Goal: Task Accomplishment & Management: Manage account settings

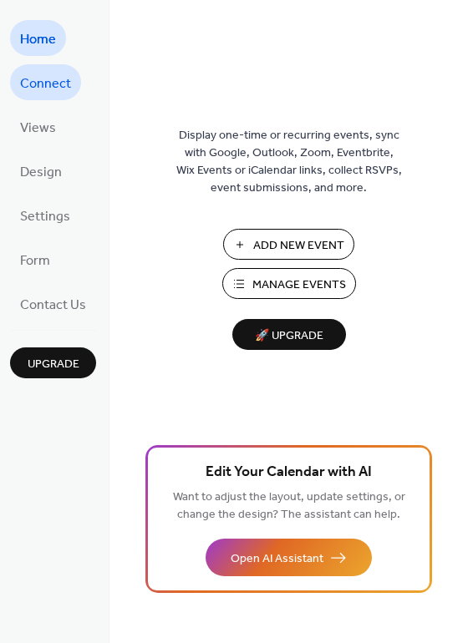
click at [56, 80] on span "Connect" at bounding box center [45, 84] width 51 height 26
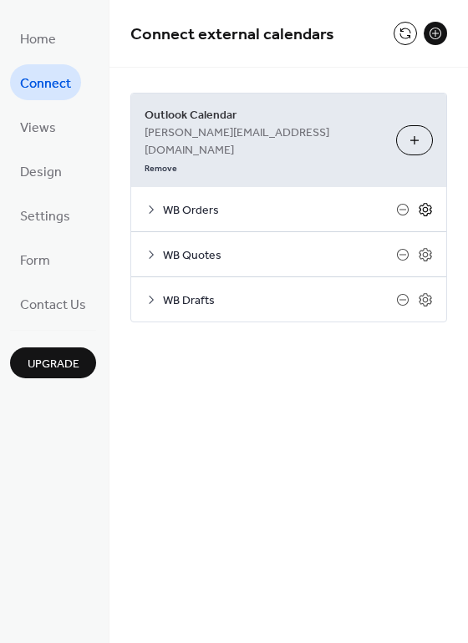
click at [428, 202] on icon at bounding box center [425, 209] width 15 height 15
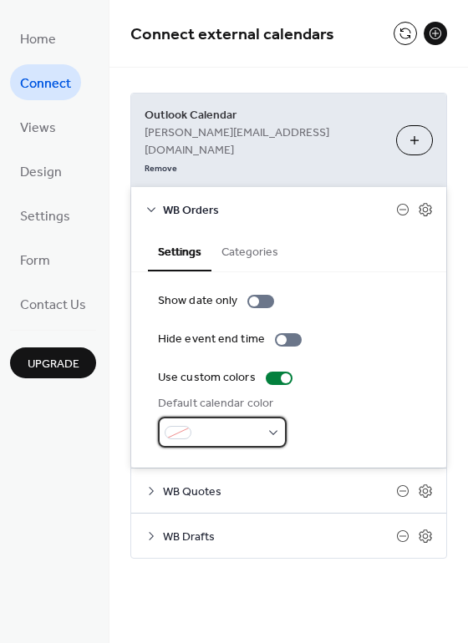
click at [272, 417] on div at bounding box center [222, 432] width 129 height 31
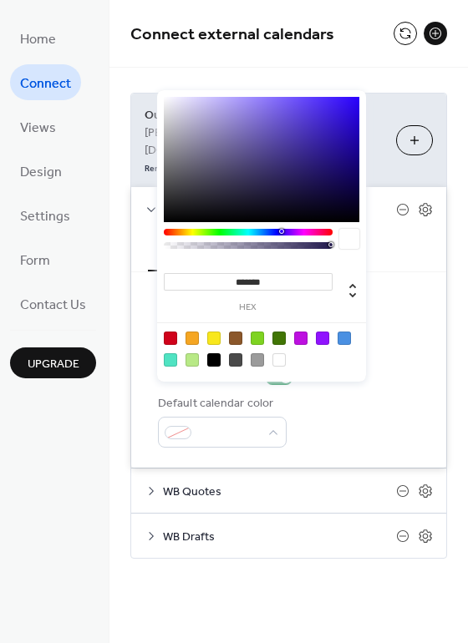
click at [170, 339] on div at bounding box center [170, 338] width 13 height 13
type input "*******"
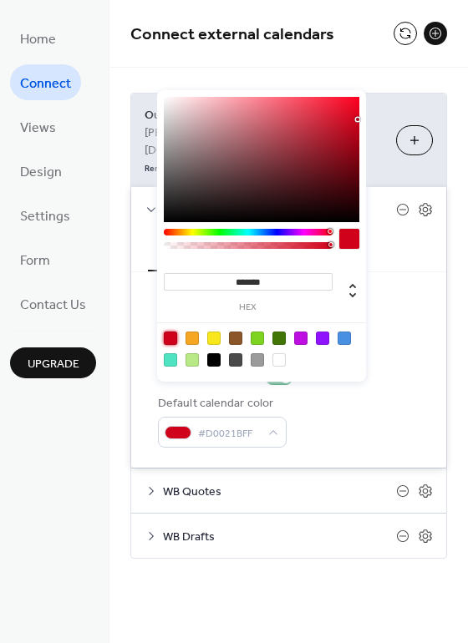
click at [457, 142] on div "Outlook Calendar stephen@production78.co.uk Remove Choose Calendars WB Orders S…" at bounding box center [288, 326] width 358 height 516
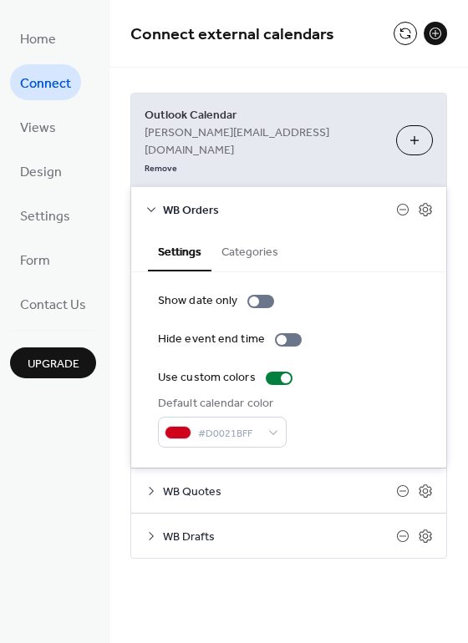
click at [148, 203] on icon at bounding box center [151, 209] width 13 height 13
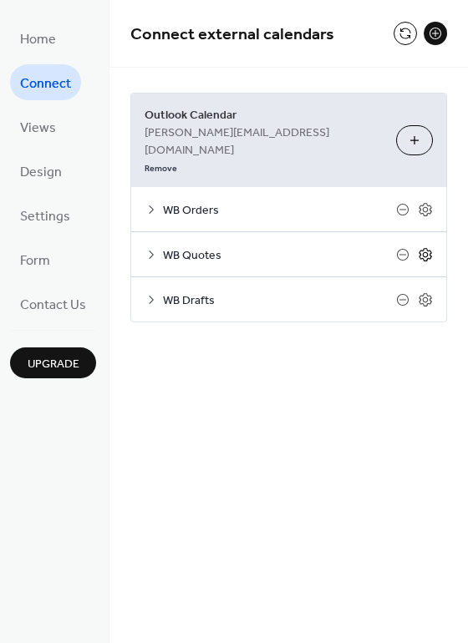
click at [426, 252] on icon at bounding box center [426, 255] width 6 height 6
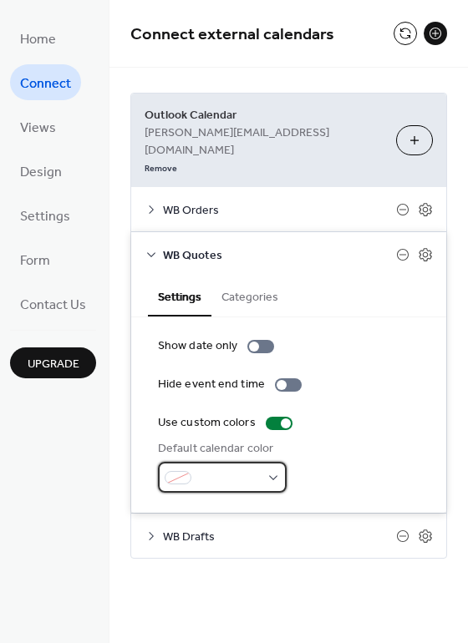
click at [253, 470] on span at bounding box center [229, 479] width 62 height 18
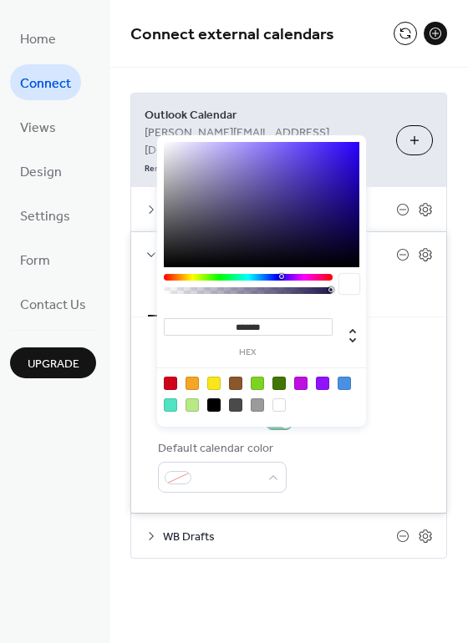
click at [193, 382] on div at bounding box center [192, 383] width 13 height 13
type input "*******"
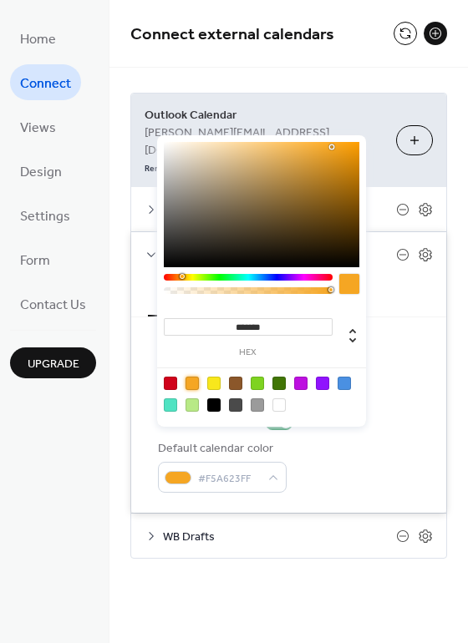
click at [460, 442] on div "Outlook Calendar stephen@production78.co.uk Remove Choose Calendars WB Orders S…" at bounding box center [288, 326] width 358 height 516
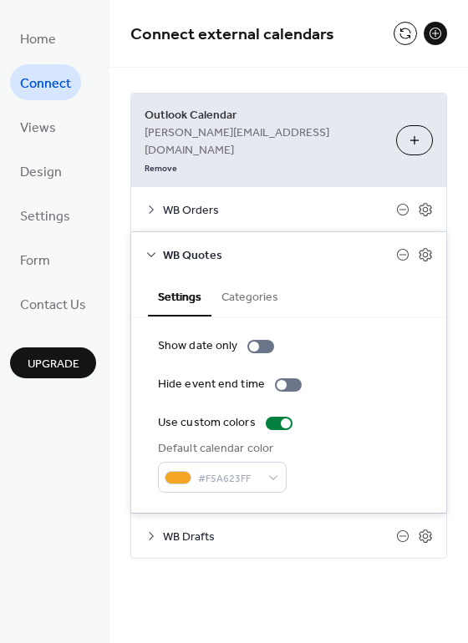
click at [386, 529] on span "WB Drafts" at bounding box center [279, 538] width 233 height 18
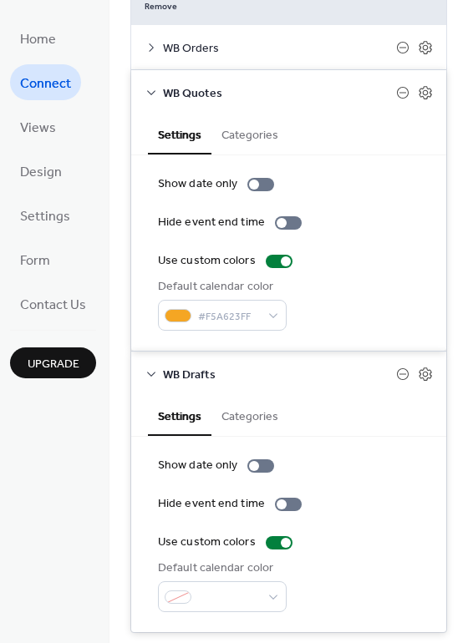
scroll to position [165, 0]
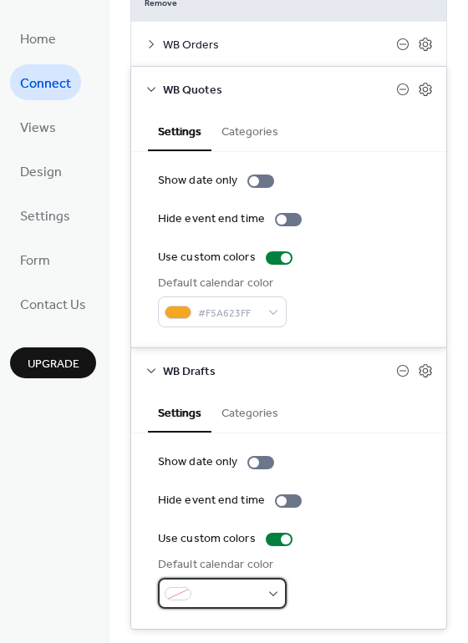
click at [278, 578] on div at bounding box center [222, 593] width 129 height 31
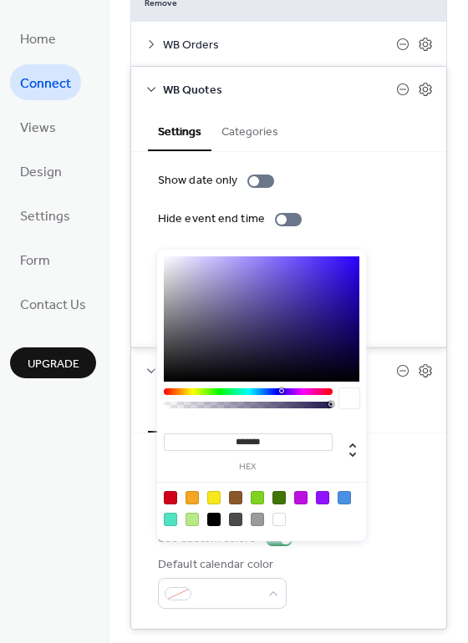
click at [343, 498] on div at bounding box center [344, 497] width 13 height 13
type input "*******"
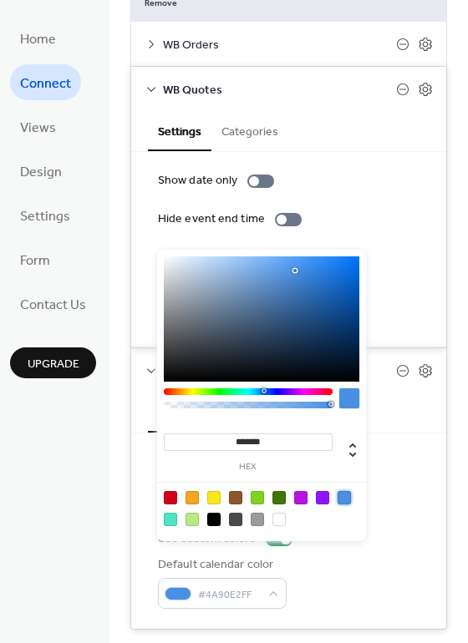
click at [386, 531] on div "Use custom colors" at bounding box center [289, 540] width 262 height 18
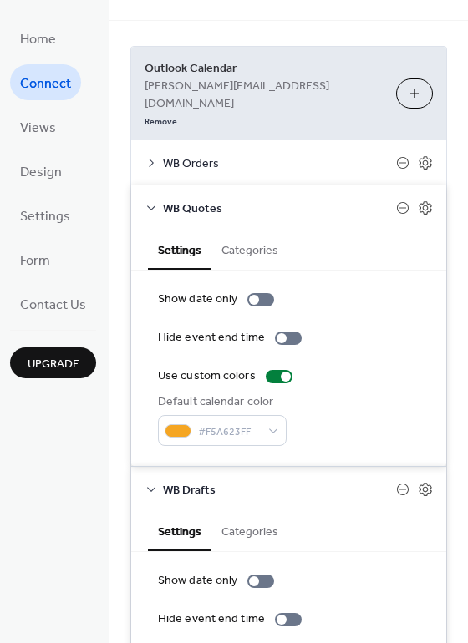
scroll to position [0, 0]
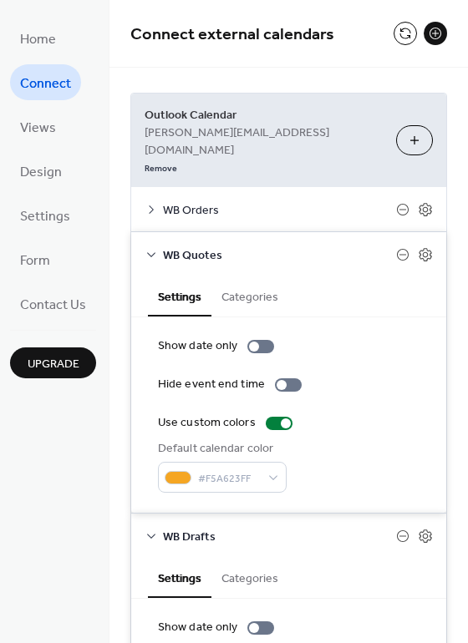
click at [151, 248] on icon at bounding box center [151, 254] width 13 height 13
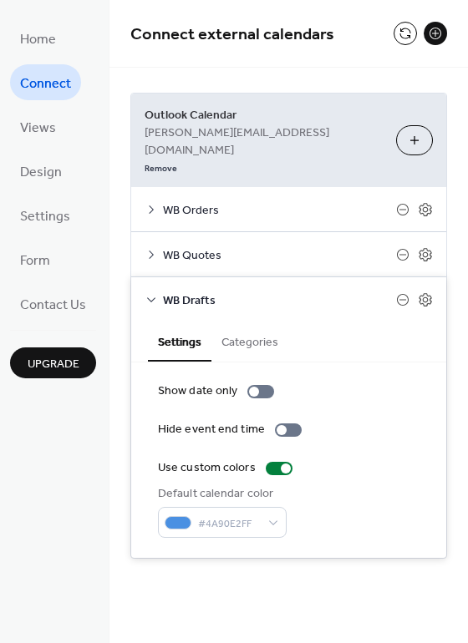
click at [147, 293] on icon at bounding box center [151, 299] width 13 height 13
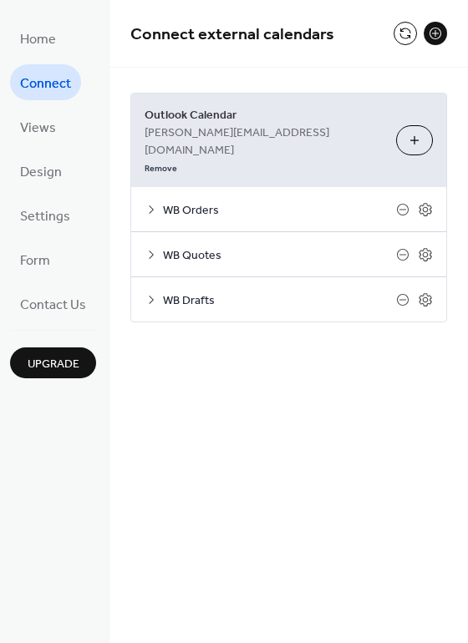
click at [155, 248] on icon at bounding box center [151, 254] width 13 height 13
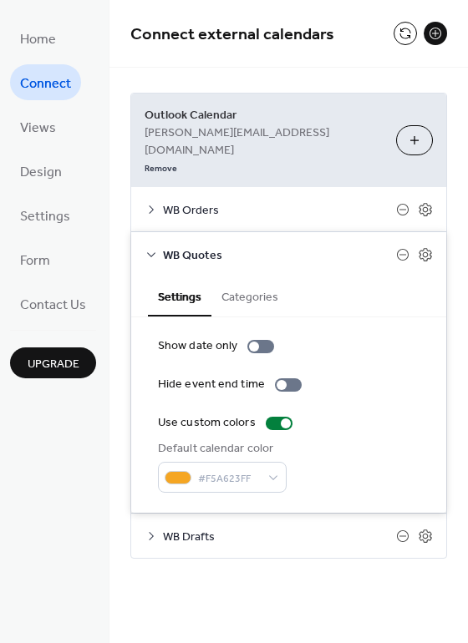
click at [152, 252] on icon at bounding box center [151, 254] width 8 height 5
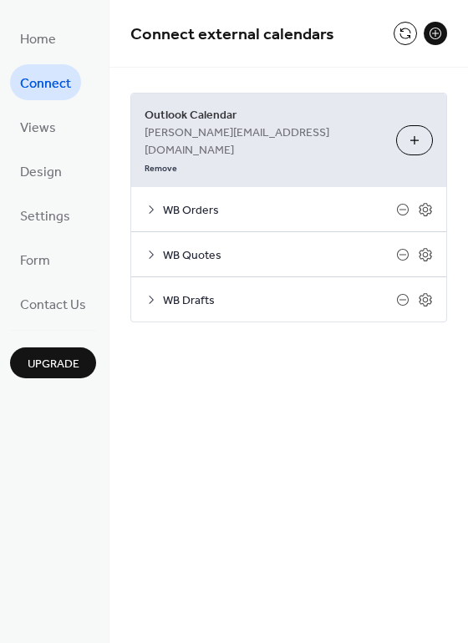
click at [150, 206] on icon at bounding box center [151, 210] width 5 height 8
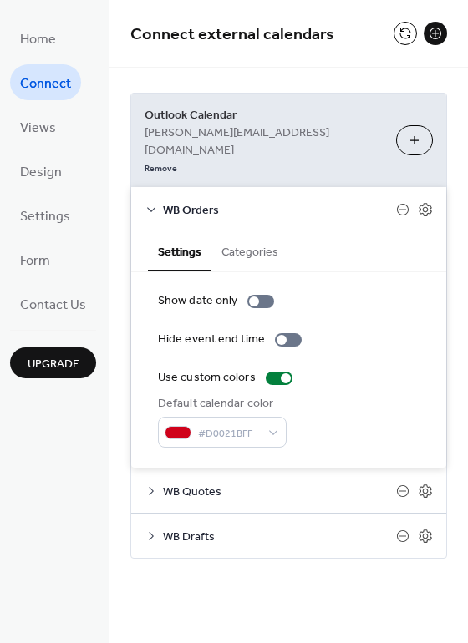
click at [150, 203] on icon at bounding box center [151, 209] width 13 height 13
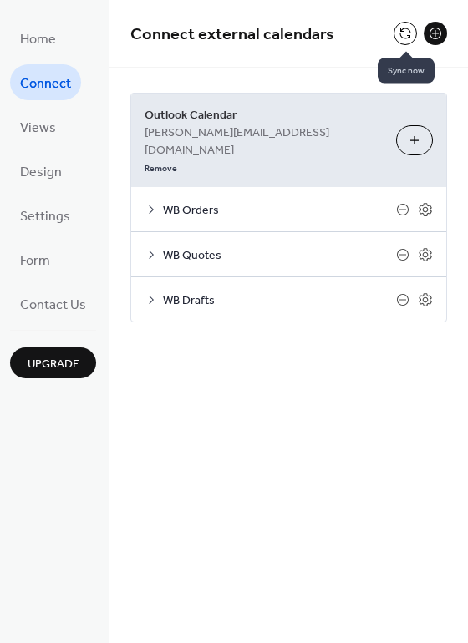
click at [408, 29] on button at bounding box center [405, 33] width 23 height 23
click at [408, 37] on button at bounding box center [405, 33] width 23 height 23
click at [318, 202] on span "WB Orders" at bounding box center [279, 211] width 233 height 18
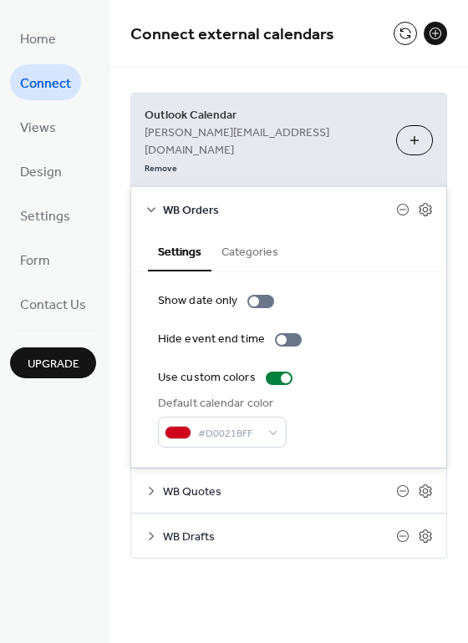
click at [318, 202] on span "WB Orders" at bounding box center [279, 211] width 233 height 18
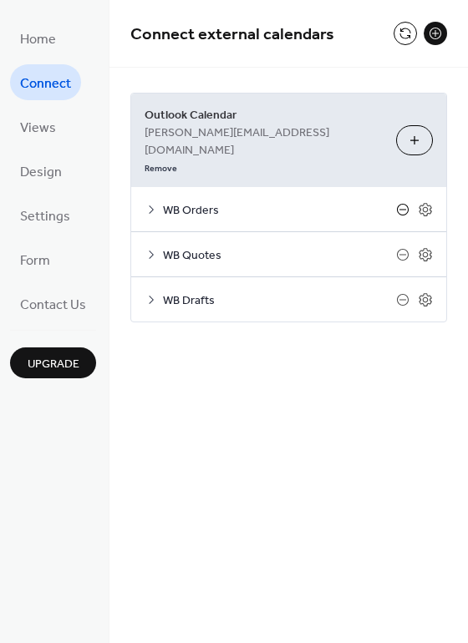
click at [399, 203] on icon at bounding box center [402, 209] width 13 height 13
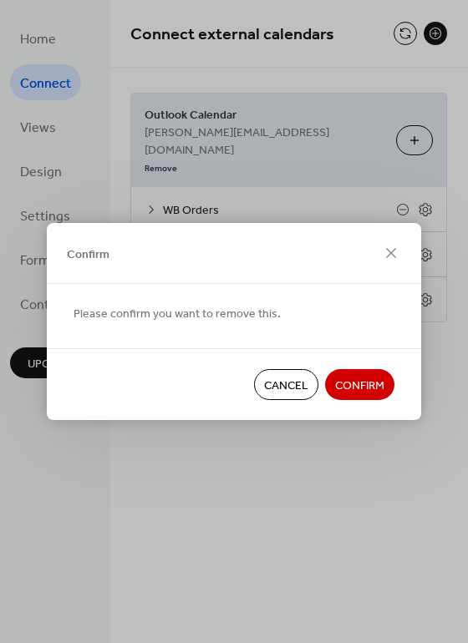
click at [294, 378] on span "Cancel" at bounding box center [286, 387] width 44 height 18
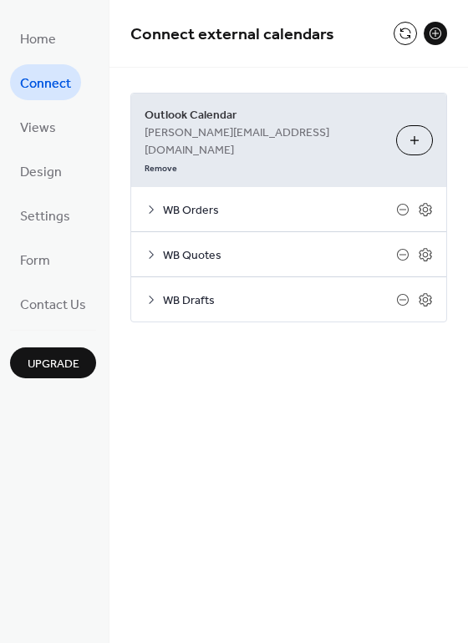
click at [152, 203] on icon at bounding box center [151, 209] width 13 height 13
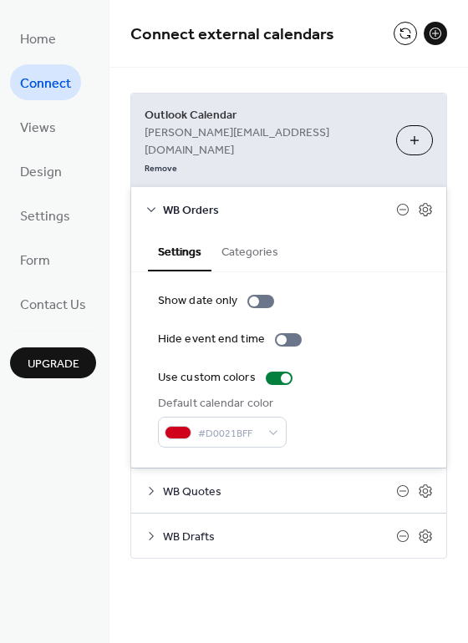
click at [256, 231] on button "Categories" at bounding box center [249, 250] width 77 height 38
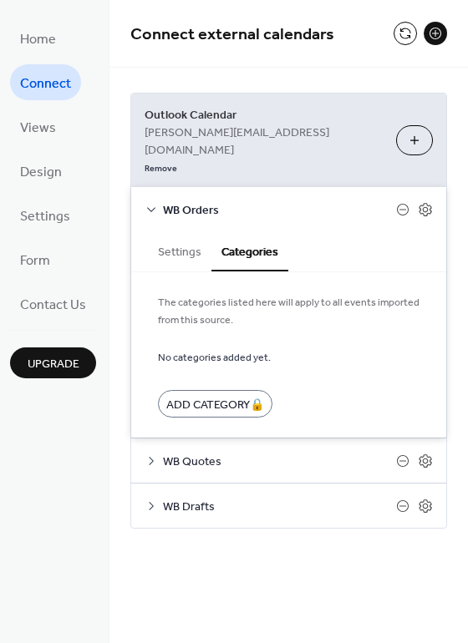
click at [180, 231] on button "Settings" at bounding box center [180, 250] width 64 height 38
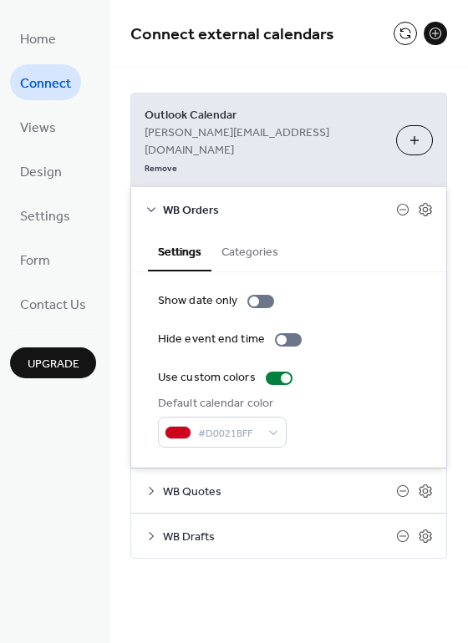
click at [270, 231] on button "Categories" at bounding box center [249, 250] width 77 height 38
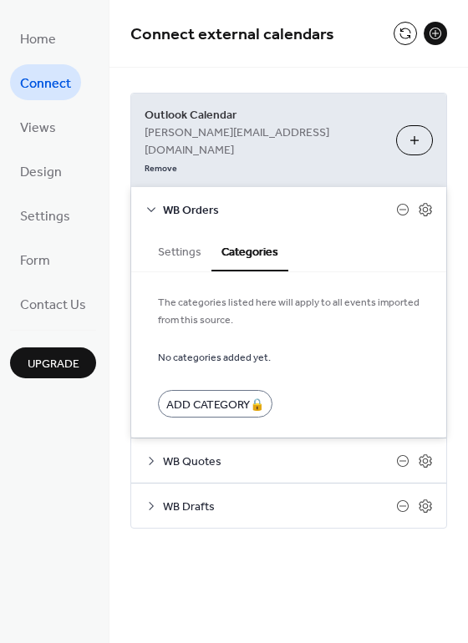
click at [326, 294] on span "The categories listed here will apply to all events imported from this source." at bounding box center [289, 311] width 262 height 35
click at [174, 231] on button "Settings" at bounding box center [180, 250] width 64 height 38
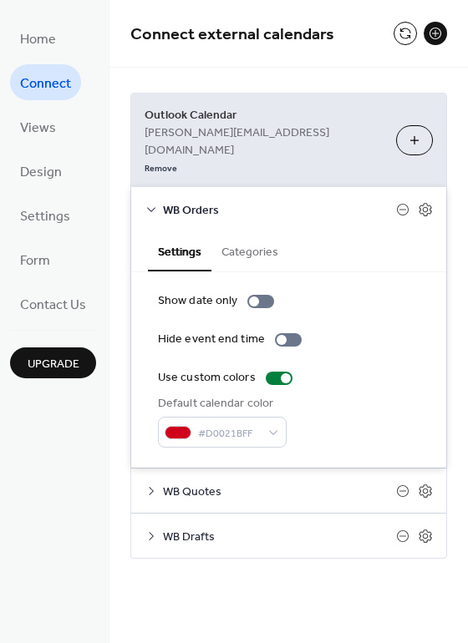
click at [153, 203] on icon at bounding box center [151, 209] width 13 height 13
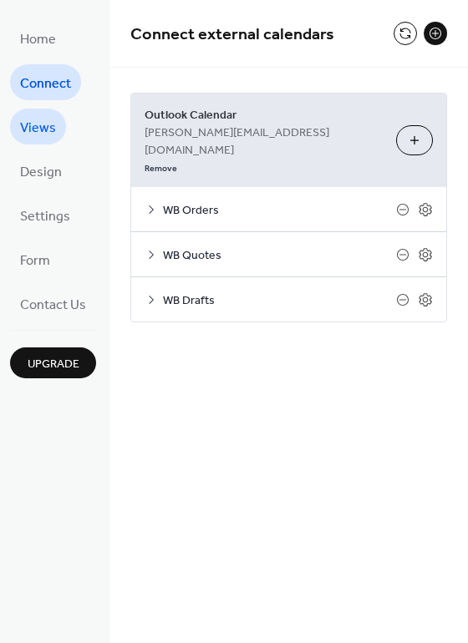
click at [38, 123] on span "Views" at bounding box center [38, 128] width 36 height 26
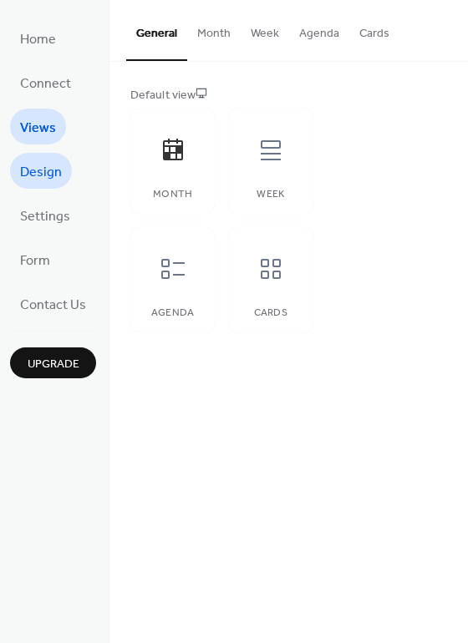
click at [46, 173] on span "Design" at bounding box center [41, 173] width 42 height 26
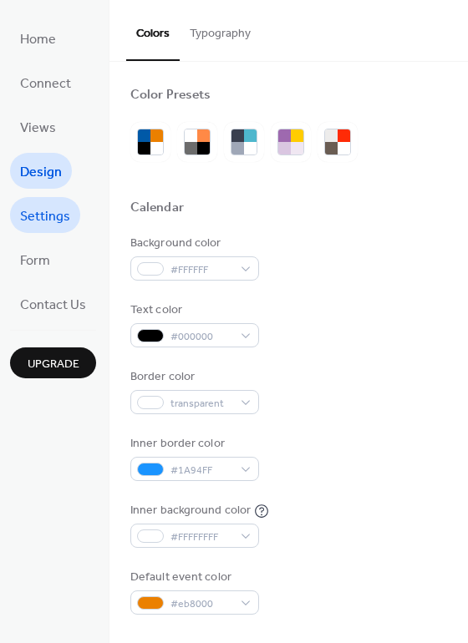
click at [39, 221] on span "Settings" at bounding box center [45, 217] width 50 height 26
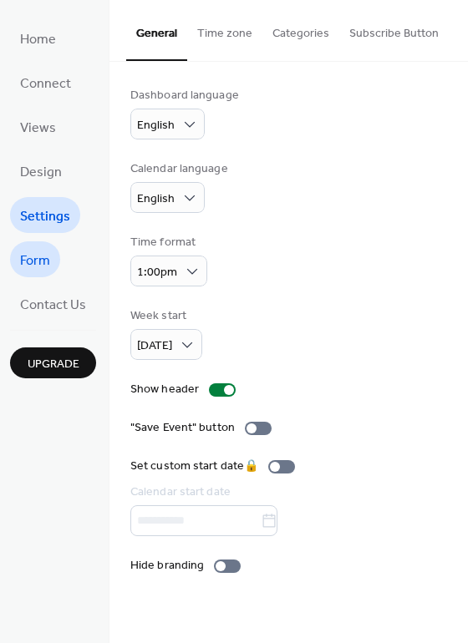
click at [48, 260] on span "Form" at bounding box center [35, 261] width 30 height 26
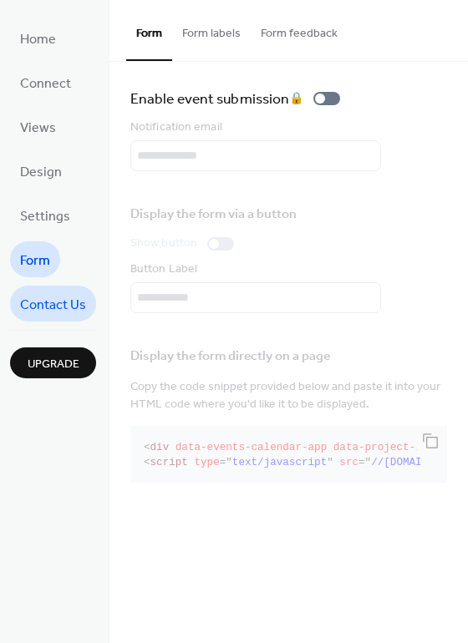
click at [56, 303] on span "Contact Us" at bounding box center [53, 305] width 66 height 26
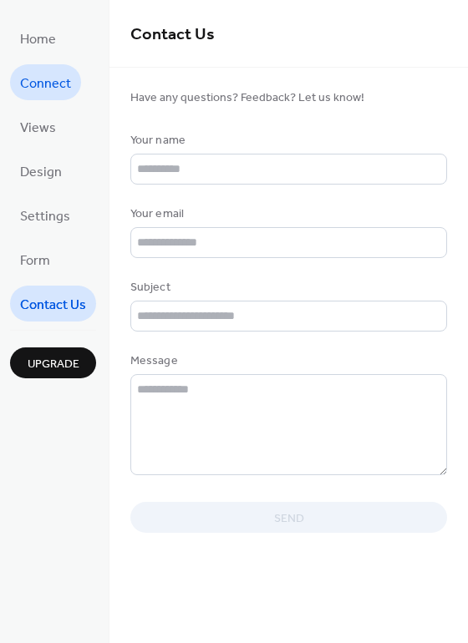
click at [53, 84] on span "Connect" at bounding box center [45, 84] width 51 height 26
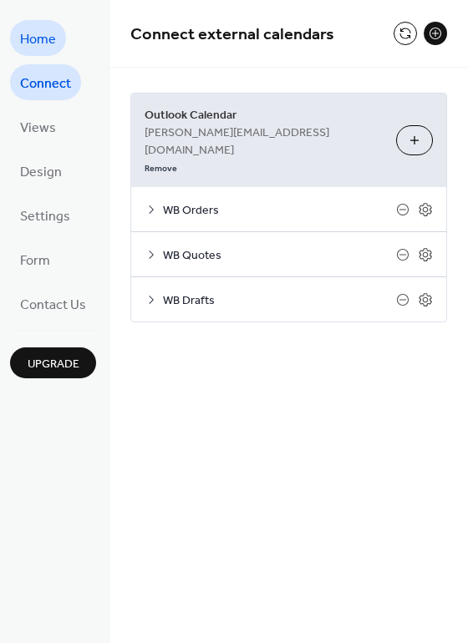
click at [40, 37] on span "Home" at bounding box center [38, 40] width 36 height 26
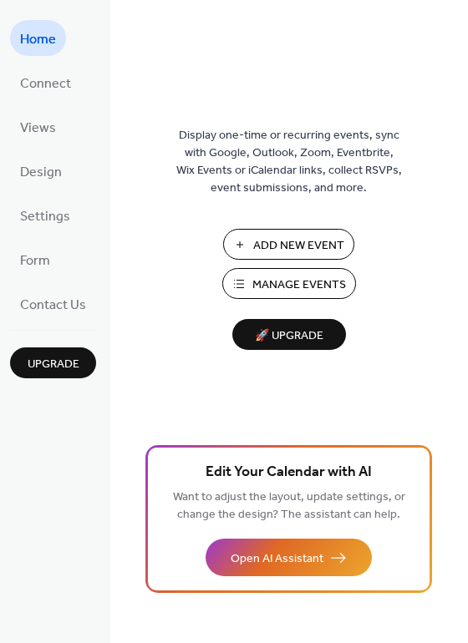
click at [267, 333] on span "🚀 Upgrade" at bounding box center [289, 336] width 94 height 23
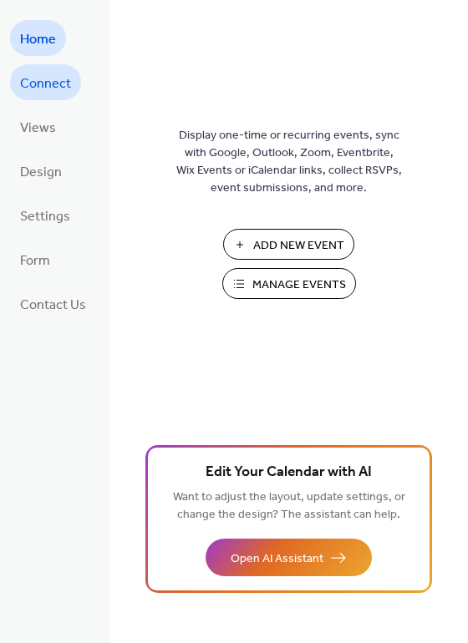
click at [58, 82] on span "Connect" at bounding box center [45, 84] width 51 height 26
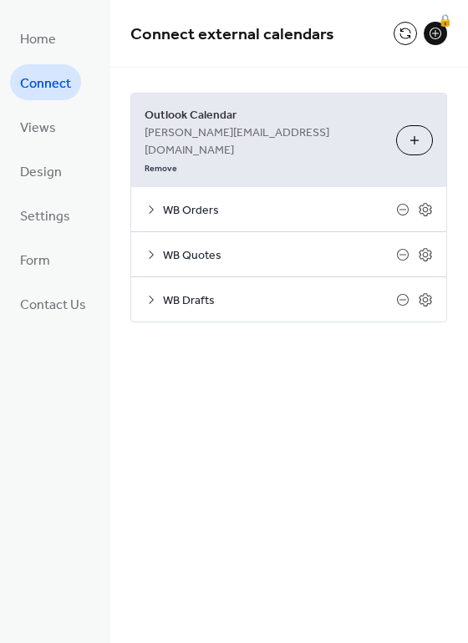
click at [330, 202] on span "WB Orders" at bounding box center [279, 211] width 233 height 18
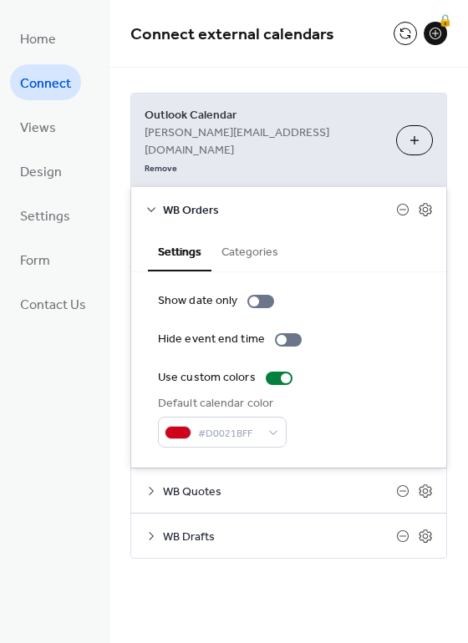
click at [267, 231] on button "Categories" at bounding box center [249, 250] width 77 height 38
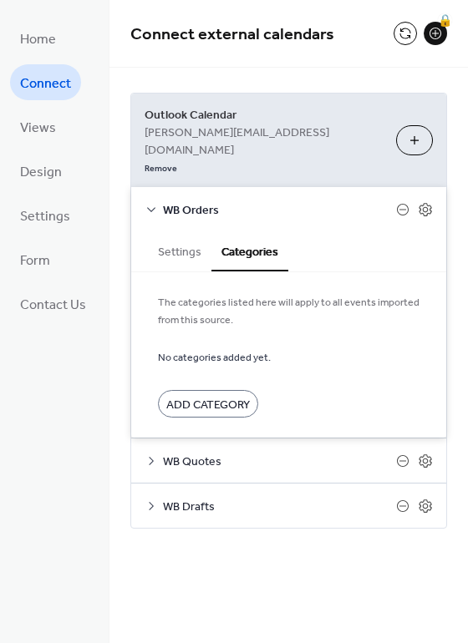
click at [211, 397] on span "Add Category" at bounding box center [208, 406] width 84 height 18
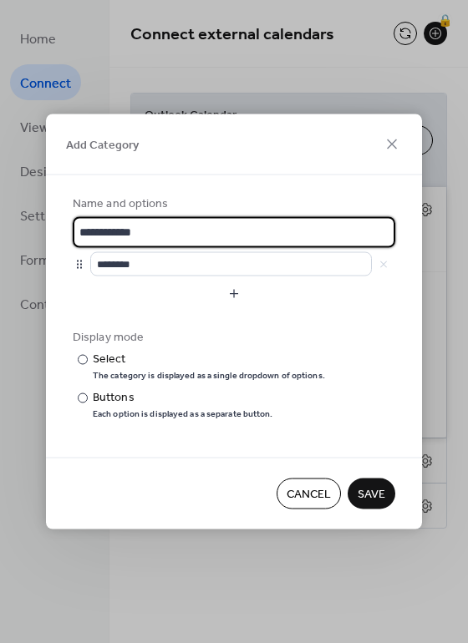
click at [333, 491] on button "Cancel" at bounding box center [309, 494] width 64 height 31
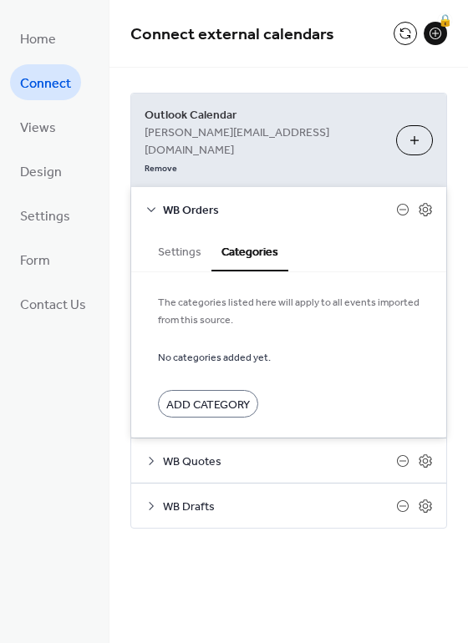
click at [193, 202] on span "WB Orders" at bounding box center [279, 211] width 233 height 18
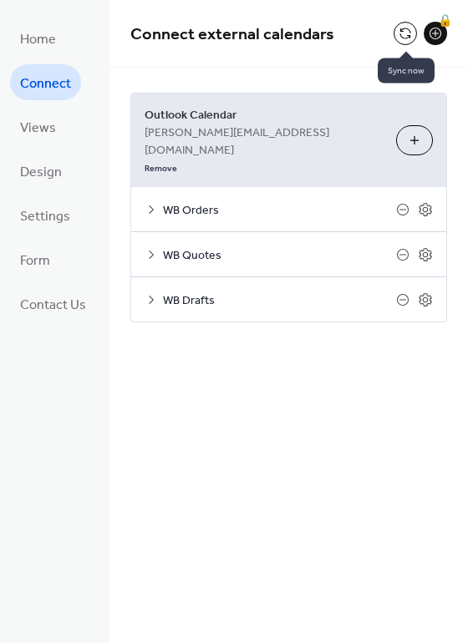
click at [407, 35] on button at bounding box center [405, 33] width 23 height 23
click at [436, 34] on div "🔒" at bounding box center [435, 33] width 23 height 23
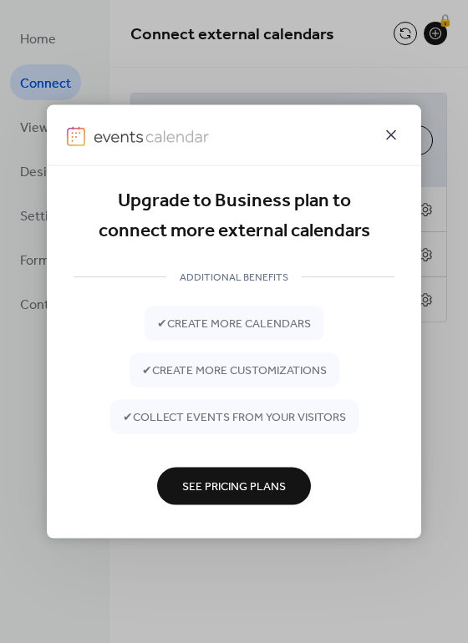
click at [391, 133] on icon at bounding box center [391, 135] width 10 height 10
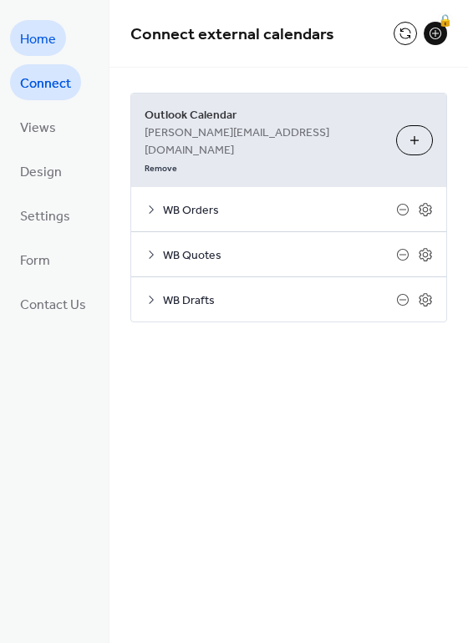
click at [40, 47] on span "Home" at bounding box center [38, 40] width 36 height 26
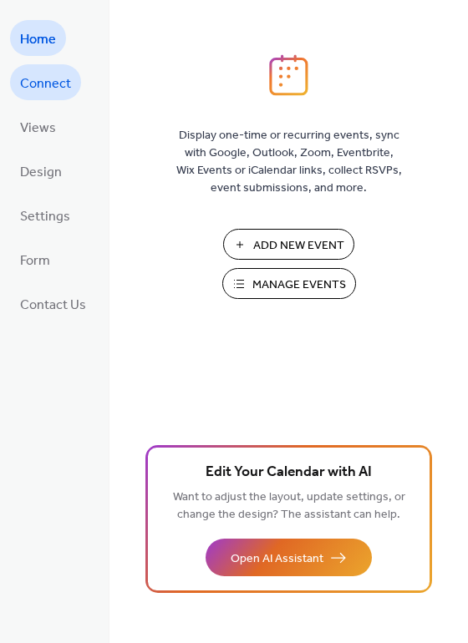
click at [57, 74] on span "Connect" at bounding box center [45, 84] width 51 height 26
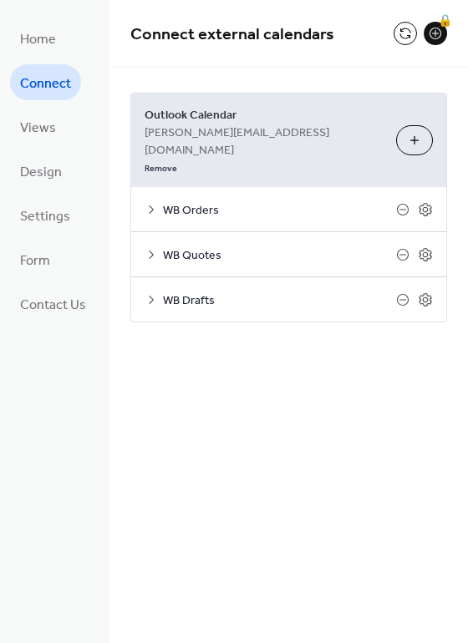
click at [267, 134] on span "stephen@production78.co.uk" at bounding box center [264, 142] width 238 height 35
click at [201, 117] on span "Outlook Calendar" at bounding box center [264, 116] width 238 height 18
click at [201, 116] on span "Outlook Calendar" at bounding box center [264, 116] width 238 height 18
click at [199, 115] on span "Outlook Calendar" at bounding box center [264, 116] width 238 height 18
click at [199, 114] on span "Outlook Calendar" at bounding box center [264, 116] width 238 height 18
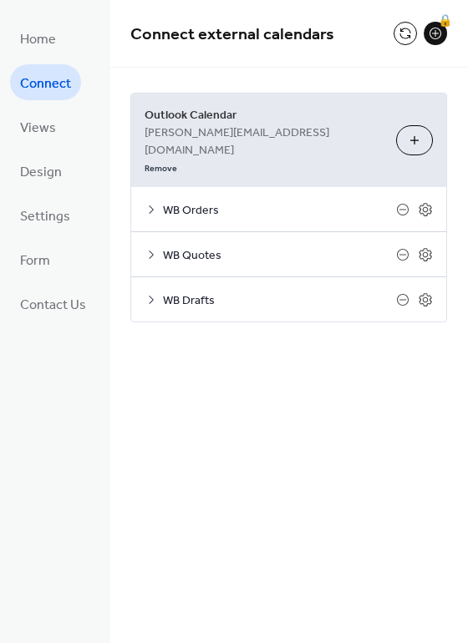
click at [241, 121] on span "Outlook Calendar" at bounding box center [264, 116] width 238 height 18
click at [403, 41] on button at bounding box center [405, 33] width 23 height 23
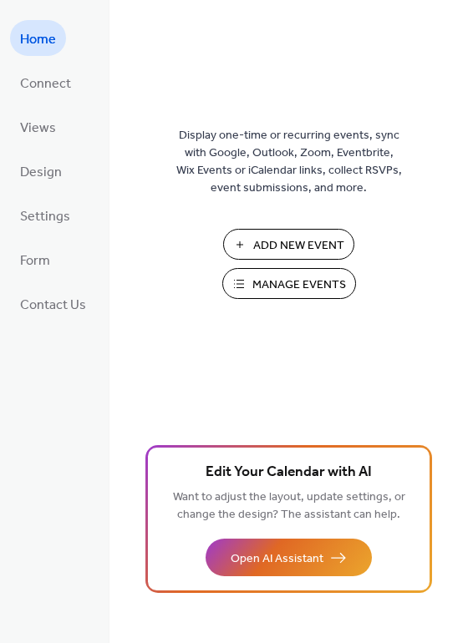
click at [39, 46] on span "Home" at bounding box center [38, 40] width 36 height 26
click at [290, 281] on span "Manage Events" at bounding box center [299, 286] width 94 height 18
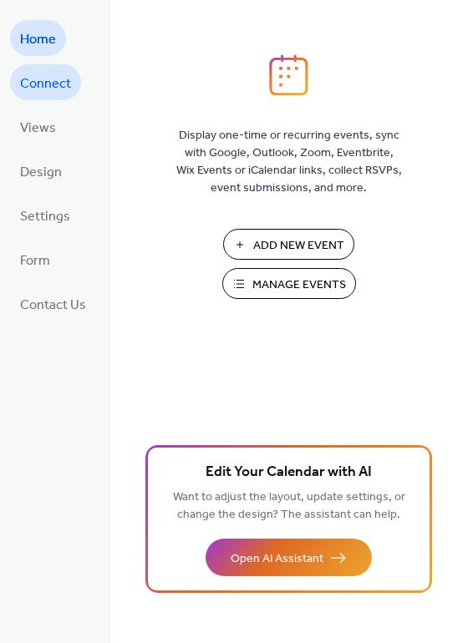
click at [61, 83] on span "Connect" at bounding box center [45, 84] width 51 height 26
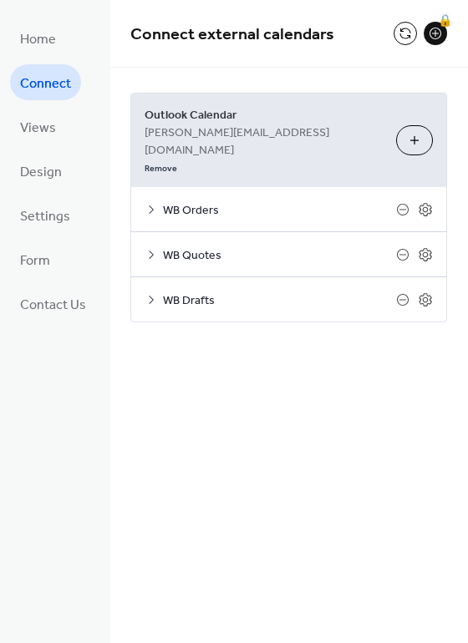
click at [284, 122] on span "Outlook Calendar" at bounding box center [264, 116] width 238 height 18
click at [278, 202] on span "WB Orders" at bounding box center [279, 211] width 233 height 18
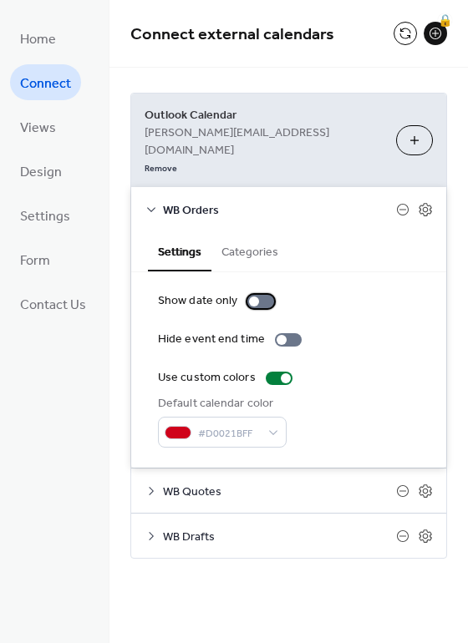
click at [257, 295] on div at bounding box center [260, 301] width 27 height 13
click at [284, 333] on div at bounding box center [288, 339] width 27 height 13
click at [281, 335] on div at bounding box center [282, 340] width 10 height 10
click at [257, 295] on div at bounding box center [260, 301] width 27 height 13
click at [280, 335] on div at bounding box center [282, 340] width 10 height 10
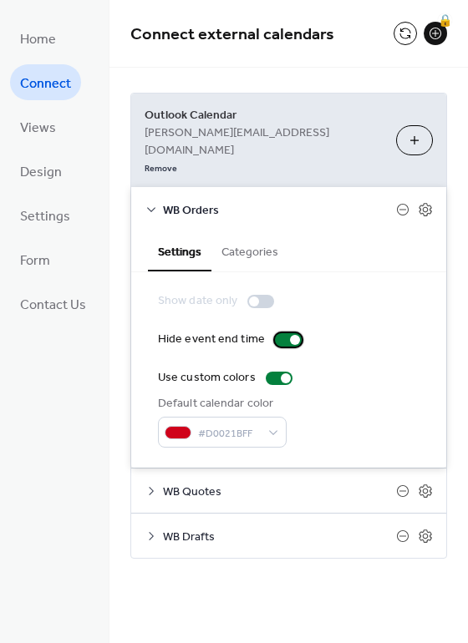
click at [281, 333] on div at bounding box center [288, 339] width 27 height 13
click at [245, 231] on button "Categories" at bounding box center [249, 250] width 77 height 38
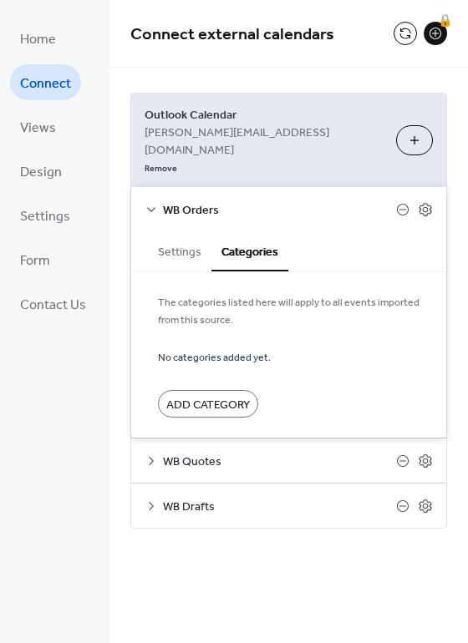
click at [173, 231] on button "Settings" at bounding box center [180, 250] width 64 height 38
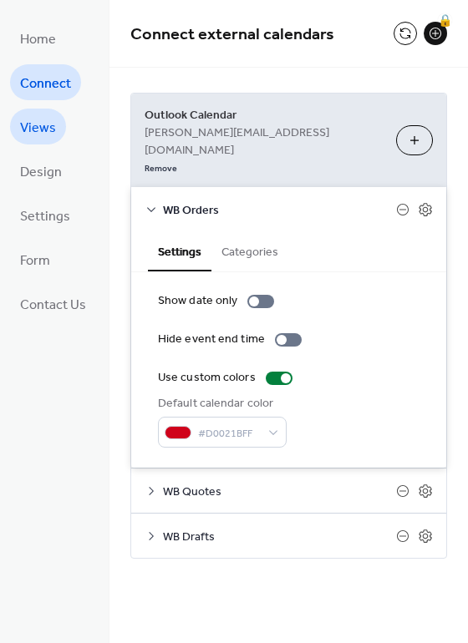
click at [44, 125] on span "Views" at bounding box center [38, 128] width 36 height 26
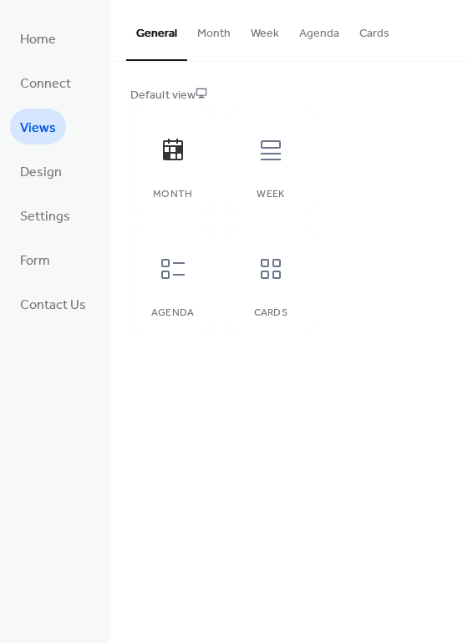
click at [211, 35] on button "Month" at bounding box center [213, 29] width 53 height 59
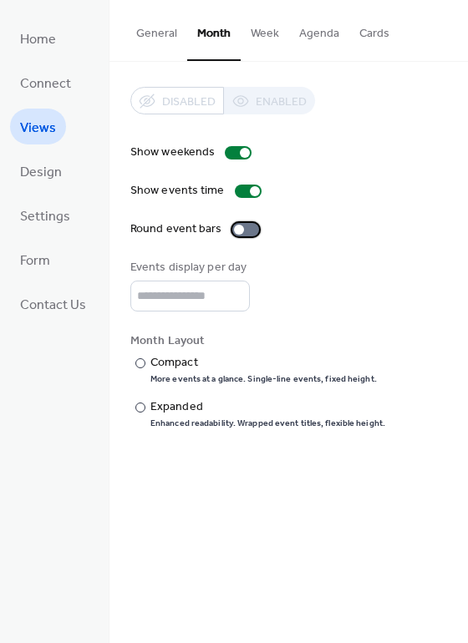
click at [241, 225] on div at bounding box center [245, 229] width 27 height 13
click at [242, 103] on div "Disabled Enabled" at bounding box center [222, 101] width 185 height 28
click at [263, 103] on div "Disabled Enabled" at bounding box center [222, 101] width 185 height 28
click at [282, 104] on div "Disabled Enabled" at bounding box center [222, 101] width 185 height 28
click at [255, 36] on button "Week" at bounding box center [265, 29] width 48 height 59
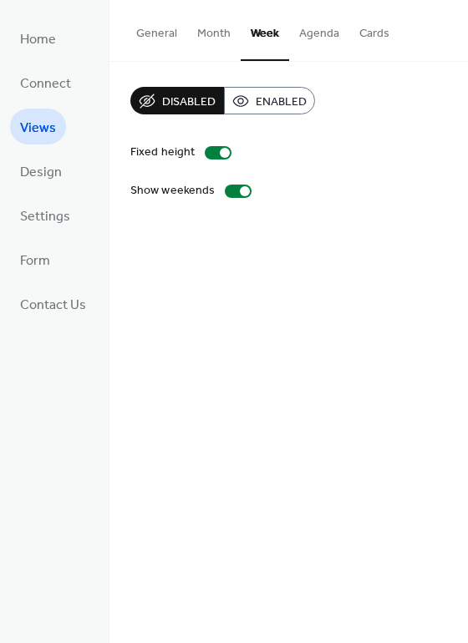
click at [276, 100] on span "Enabled" at bounding box center [281, 103] width 51 height 18
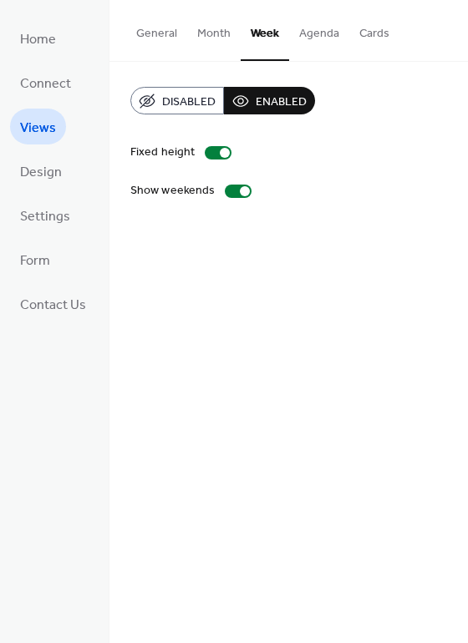
click at [308, 37] on button "Agenda" at bounding box center [319, 29] width 60 height 59
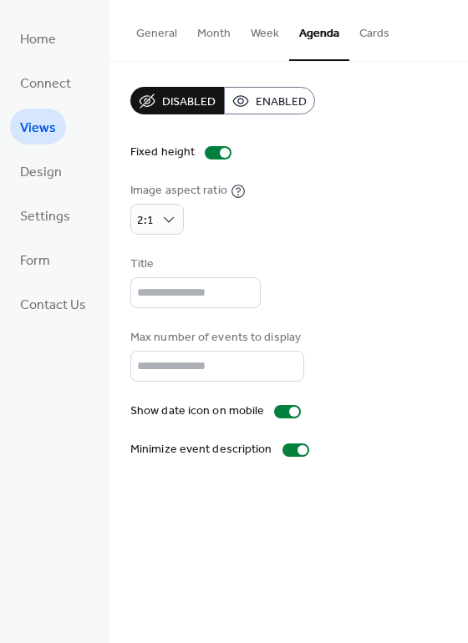
click at [360, 33] on button "Cards" at bounding box center [374, 29] width 50 height 59
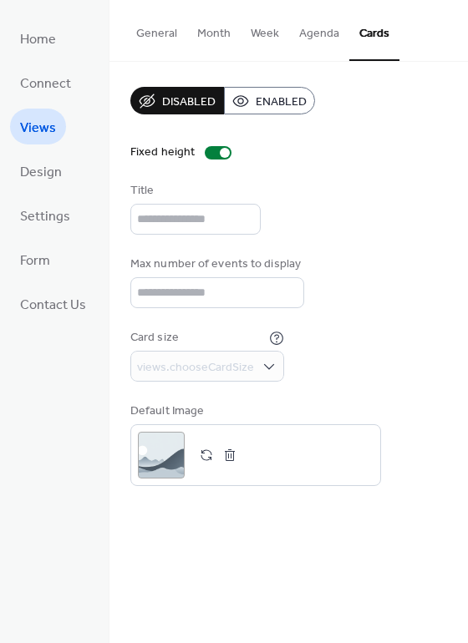
click at [152, 36] on button "General" at bounding box center [156, 29] width 61 height 59
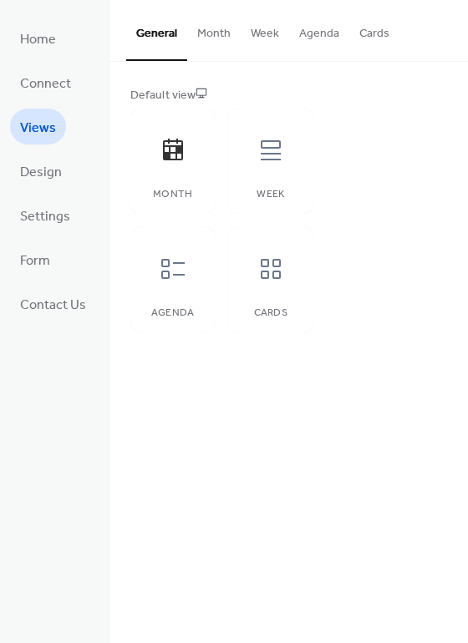
click at [223, 33] on button "Month" at bounding box center [213, 29] width 53 height 59
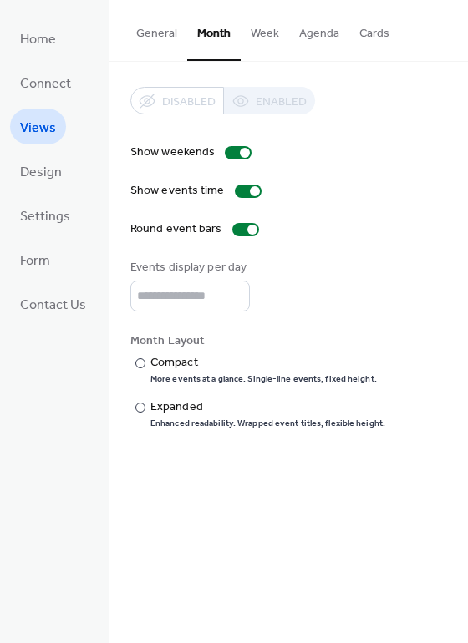
click at [244, 97] on div "Disabled Enabled" at bounding box center [222, 101] width 185 height 28
click at [267, 36] on button "Week" at bounding box center [265, 29] width 48 height 59
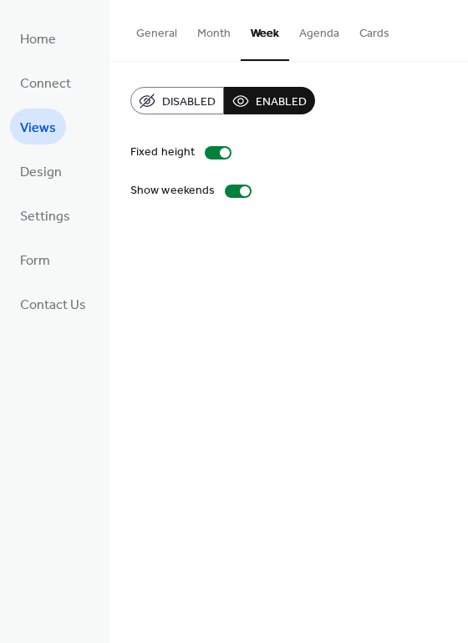
click at [184, 100] on span "Disabled" at bounding box center [188, 103] width 53 height 18
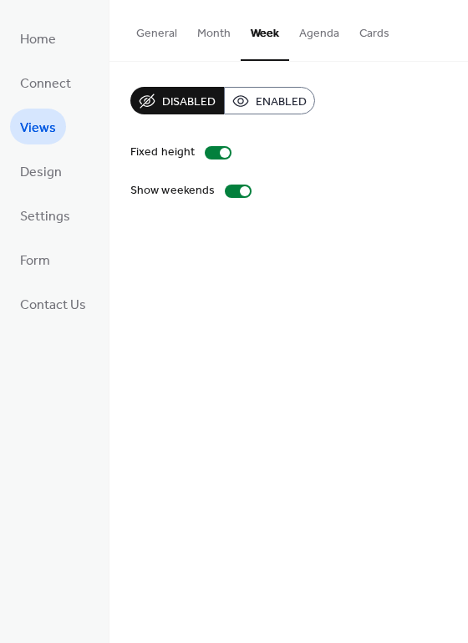
click at [209, 24] on button "Month" at bounding box center [213, 29] width 53 height 59
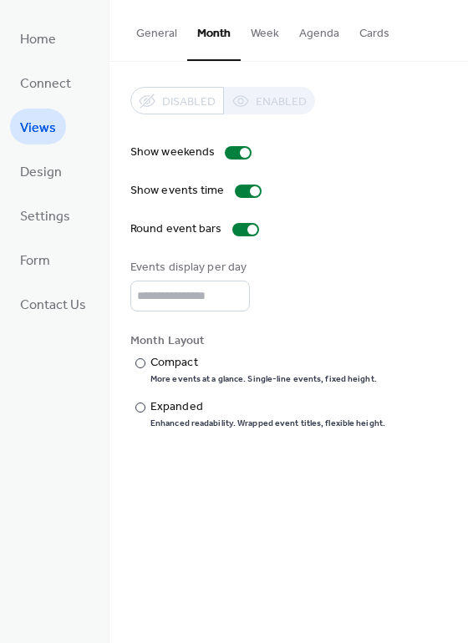
click at [280, 104] on div "Disabled Enabled" at bounding box center [222, 101] width 185 height 28
click at [240, 109] on div "Disabled Enabled" at bounding box center [222, 101] width 185 height 28
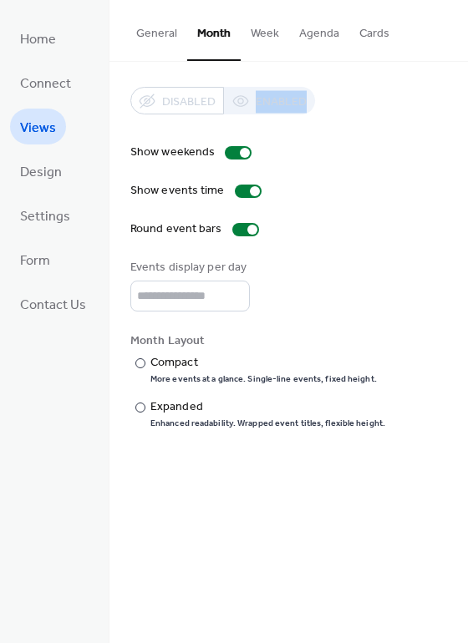
click at [240, 107] on div "Disabled Enabled" at bounding box center [222, 101] width 185 height 28
click at [241, 106] on div "Disabled Enabled" at bounding box center [222, 101] width 185 height 28
click at [358, 175] on div "Show weekends Show events time Round event bars Events display per day ** Month…" at bounding box center [288, 287] width 317 height 286
click at [36, 127] on span "Views" at bounding box center [38, 128] width 36 height 26
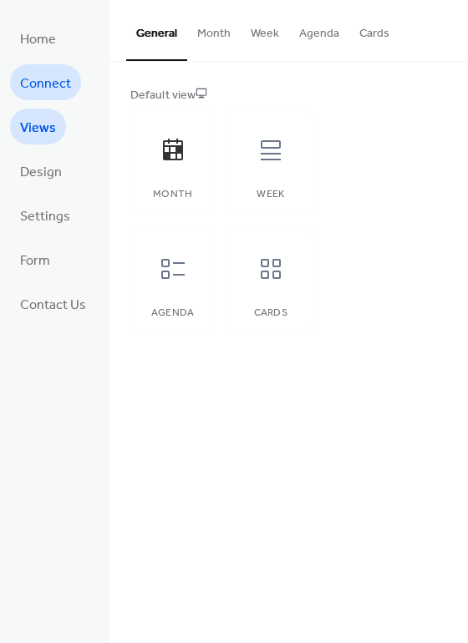
click at [41, 71] on span "Connect" at bounding box center [45, 84] width 51 height 26
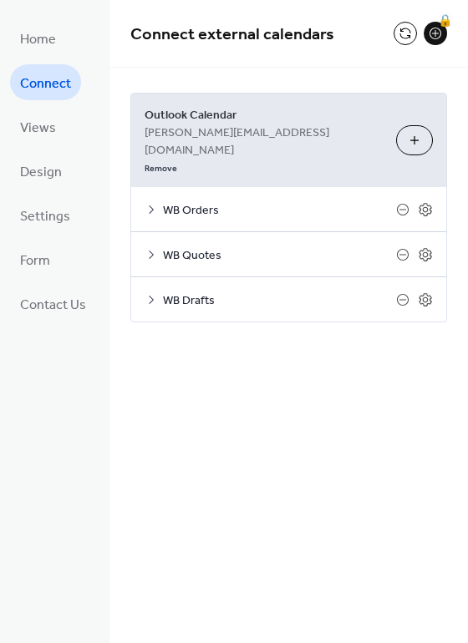
click at [199, 202] on span "WB Orders" at bounding box center [279, 211] width 233 height 18
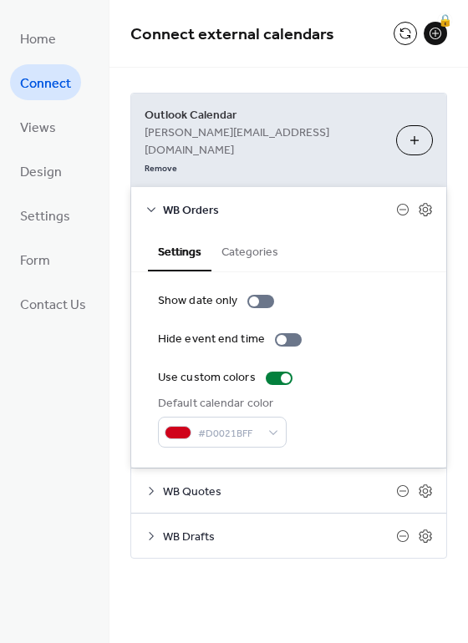
click at [201, 202] on span "WB Orders" at bounding box center [279, 211] width 233 height 18
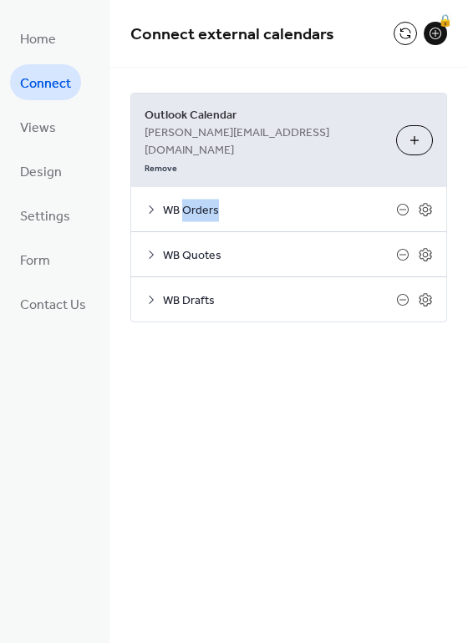
click at [201, 202] on span "WB Orders" at bounding box center [279, 211] width 233 height 18
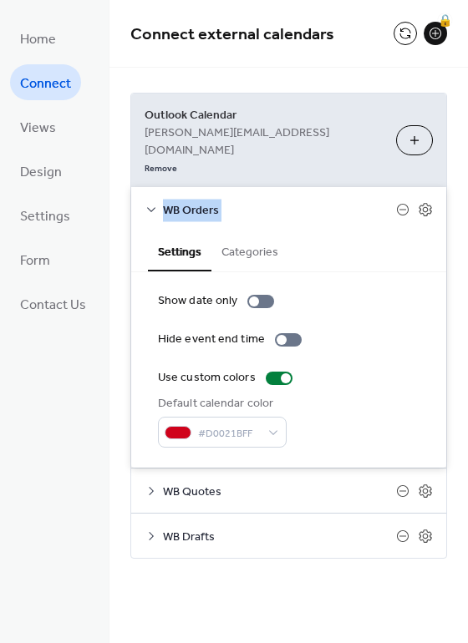
click at [201, 202] on span "WB Orders" at bounding box center [279, 211] width 233 height 18
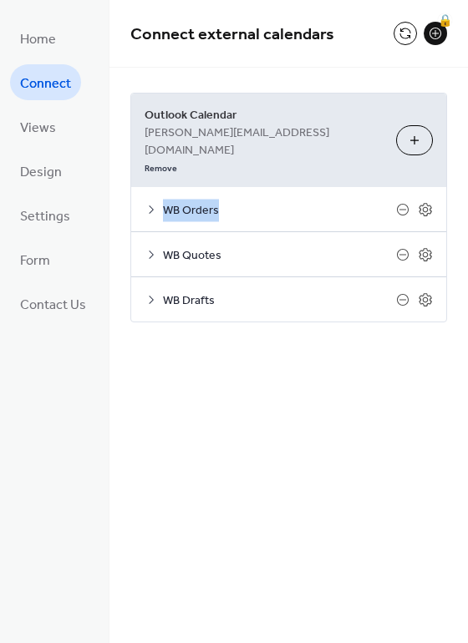
click at [201, 202] on span "WB Orders" at bounding box center [279, 211] width 233 height 18
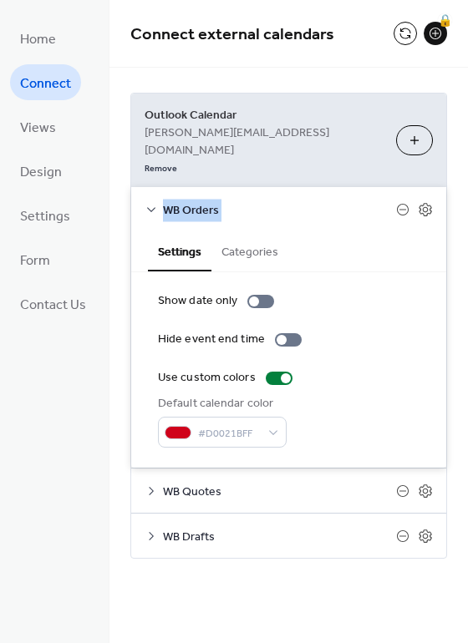
click at [201, 202] on span "WB Orders" at bounding box center [279, 211] width 233 height 18
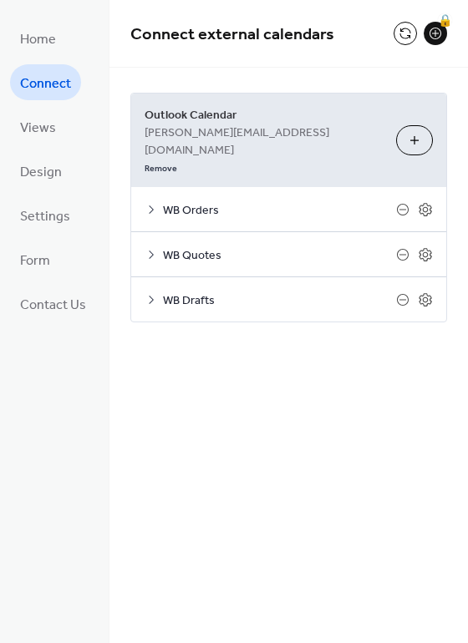
click at [195, 247] on span "WB Quotes" at bounding box center [279, 256] width 233 height 18
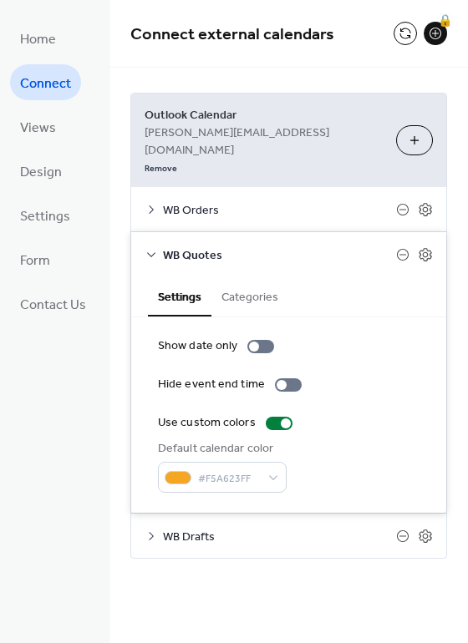
click at [196, 247] on span "WB Quotes" at bounding box center [279, 256] width 233 height 18
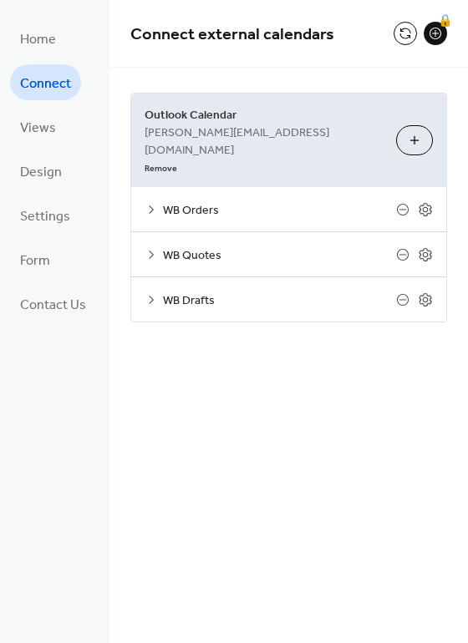
click at [180, 292] on span "WB Drafts" at bounding box center [279, 301] width 233 height 18
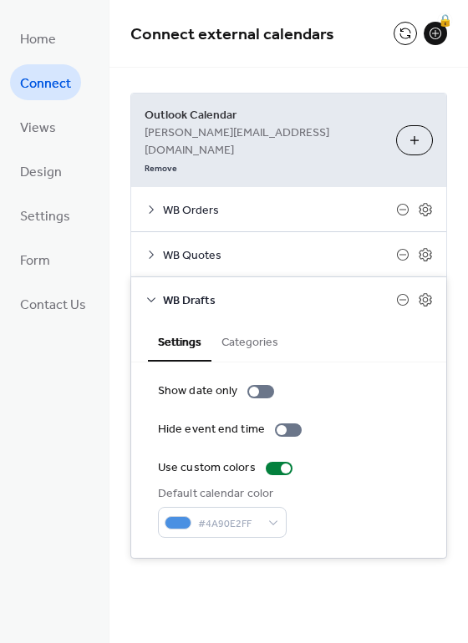
click at [193, 292] on span "WB Drafts" at bounding box center [279, 301] width 233 height 18
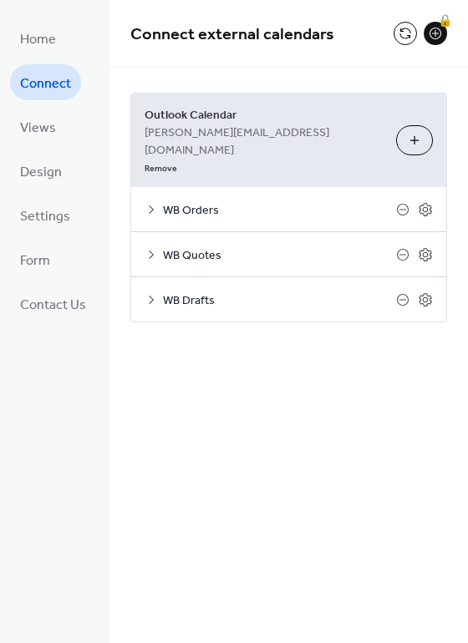
click at [195, 292] on span "WB Drafts" at bounding box center [279, 301] width 233 height 18
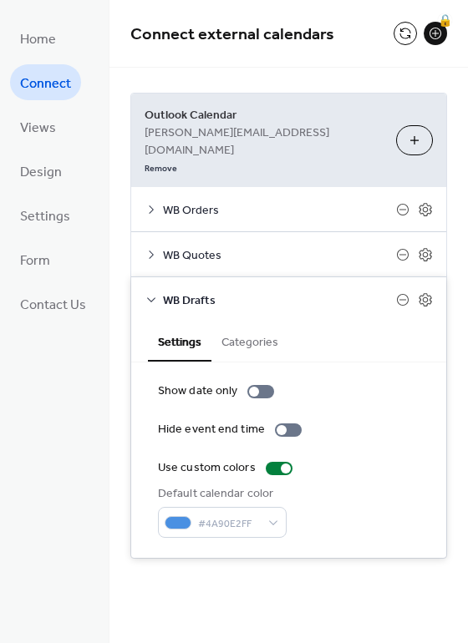
click at [198, 292] on span "WB Drafts" at bounding box center [279, 301] width 233 height 18
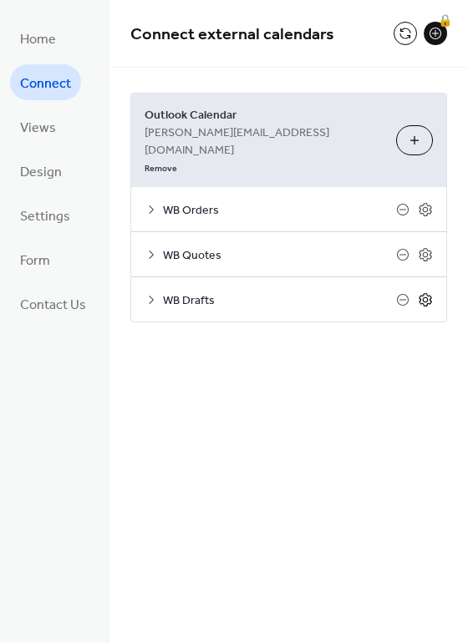
click at [424, 293] on icon at bounding box center [425, 299] width 13 height 13
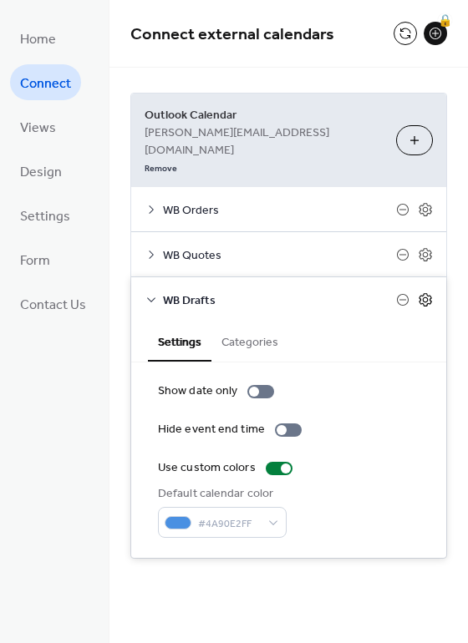
click at [424, 292] on icon at bounding box center [425, 299] width 15 height 15
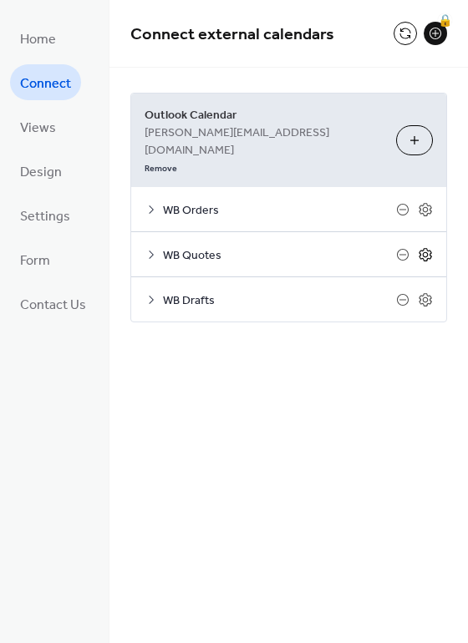
click at [429, 248] on icon at bounding box center [425, 254] width 13 height 13
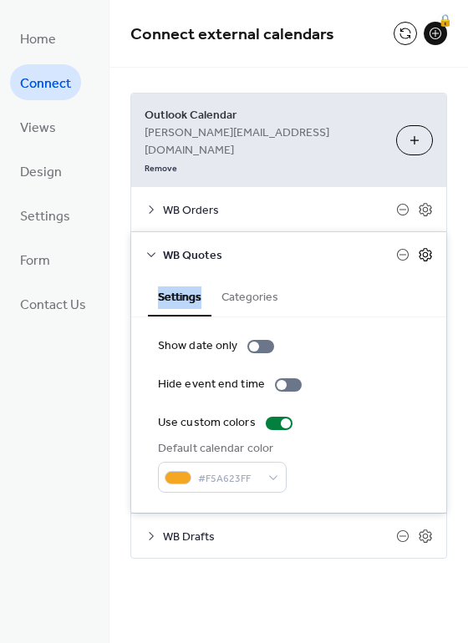
click at [429, 248] on icon at bounding box center [425, 254] width 13 height 13
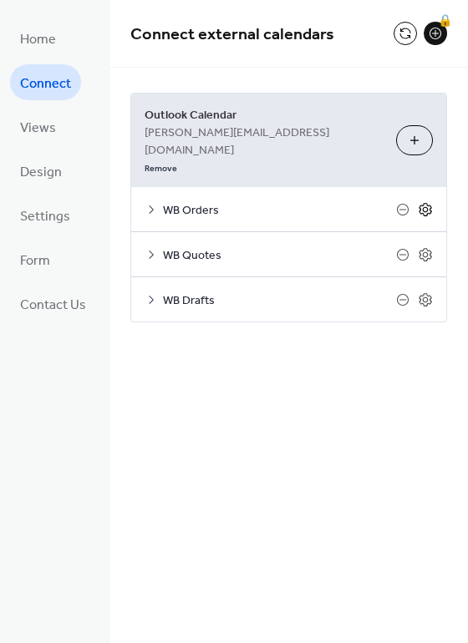
click at [424, 202] on icon at bounding box center [425, 209] width 15 height 15
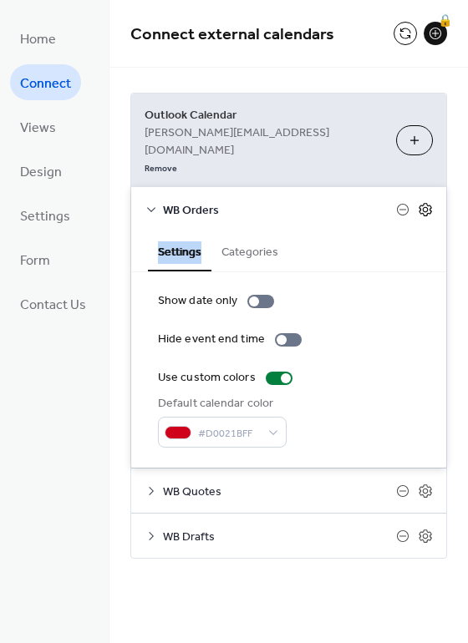
click at [424, 202] on icon at bounding box center [425, 209] width 15 height 15
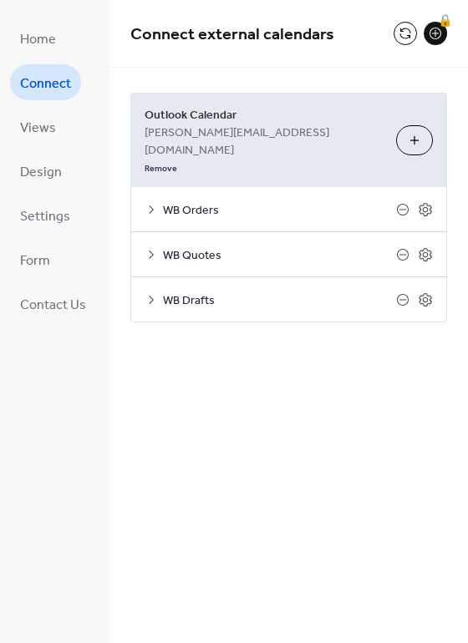
click at [282, 125] on span "stephen@production78.co.uk" at bounding box center [264, 142] width 238 height 35
click at [408, 125] on button "Choose Calendars" at bounding box center [414, 140] width 37 height 30
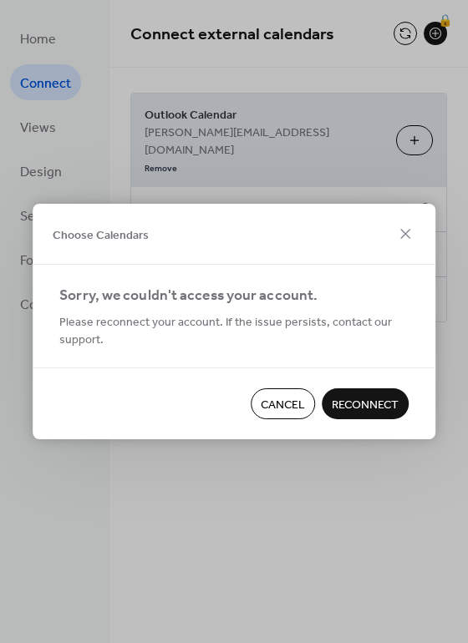
click at [361, 404] on span "Reconnect" at bounding box center [365, 406] width 67 height 18
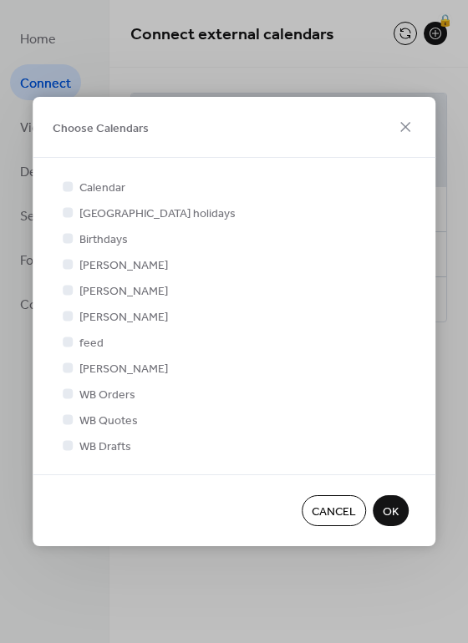
click at [398, 513] on span "OK" at bounding box center [391, 513] width 16 height 18
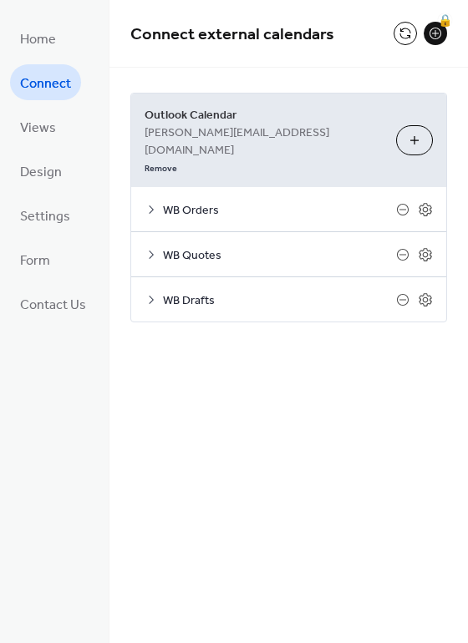
click at [245, 187] on div "WB Orders" at bounding box center [288, 209] width 315 height 44
click at [153, 203] on icon at bounding box center [151, 209] width 13 height 13
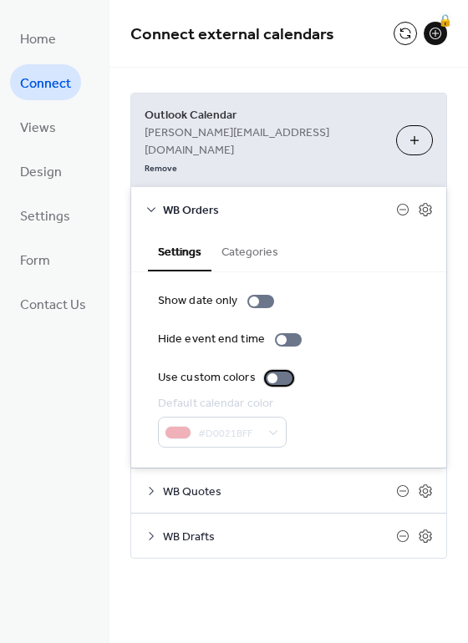
click at [273, 372] on div at bounding box center [279, 378] width 27 height 13
click at [150, 203] on icon at bounding box center [151, 209] width 13 height 13
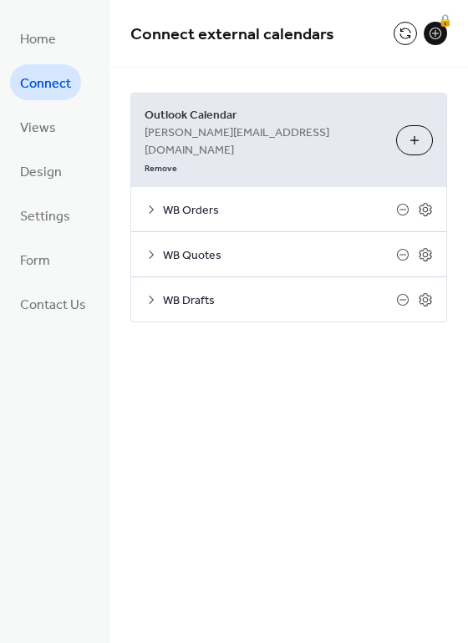
click at [153, 248] on icon at bounding box center [151, 254] width 13 height 13
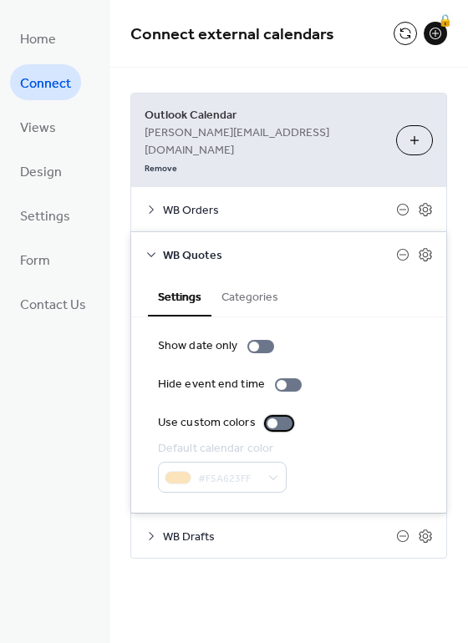
click at [275, 417] on div at bounding box center [279, 423] width 27 height 13
click at [145, 248] on icon at bounding box center [151, 254] width 13 height 13
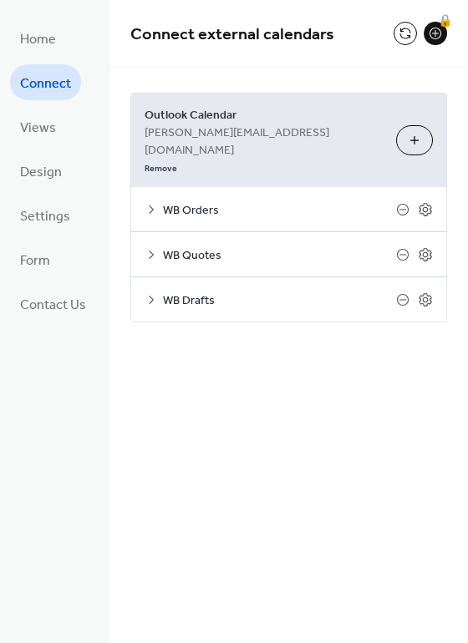
click at [153, 293] on icon at bounding box center [151, 299] width 13 height 13
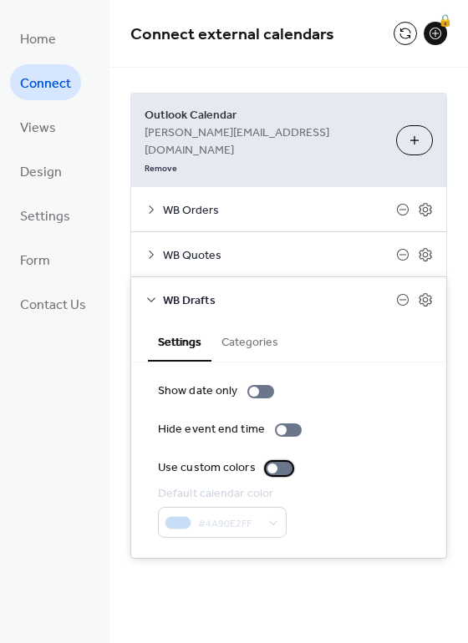
click at [274, 462] on div at bounding box center [279, 468] width 27 height 13
click at [147, 293] on icon at bounding box center [151, 299] width 13 height 13
